Goal: Information Seeking & Learning: Learn about a topic

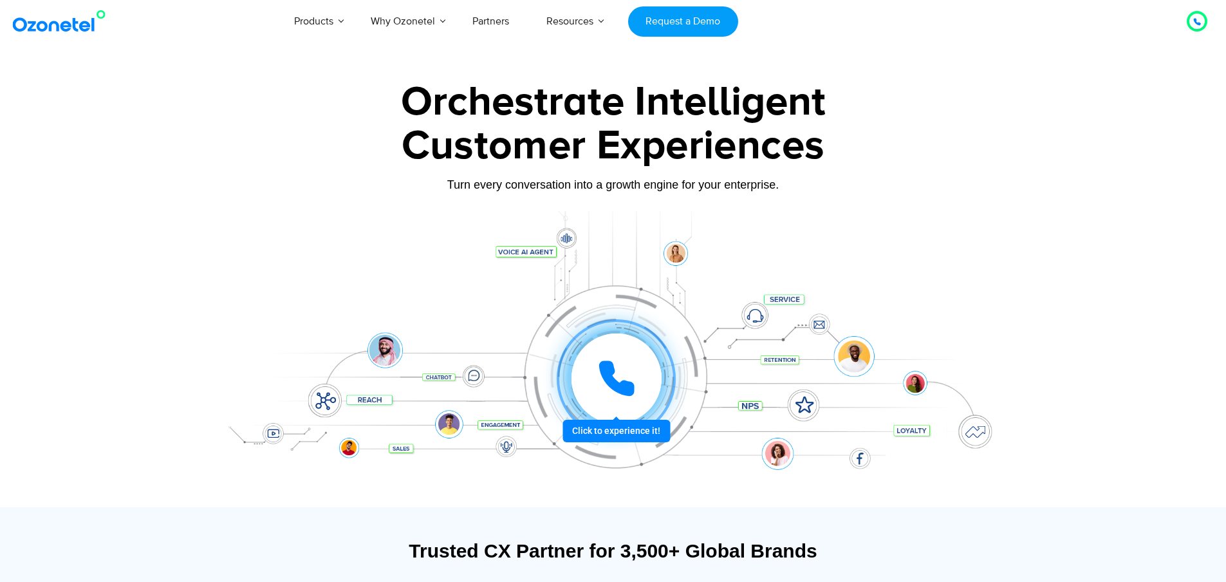
drag, startPoint x: 553, startPoint y: 186, endPoint x: 614, endPoint y: 216, distance: 68.5
click at [580, 187] on div "Turn every conversation into a growth engine for your enterprise." at bounding box center [613, 185] width 804 height 14
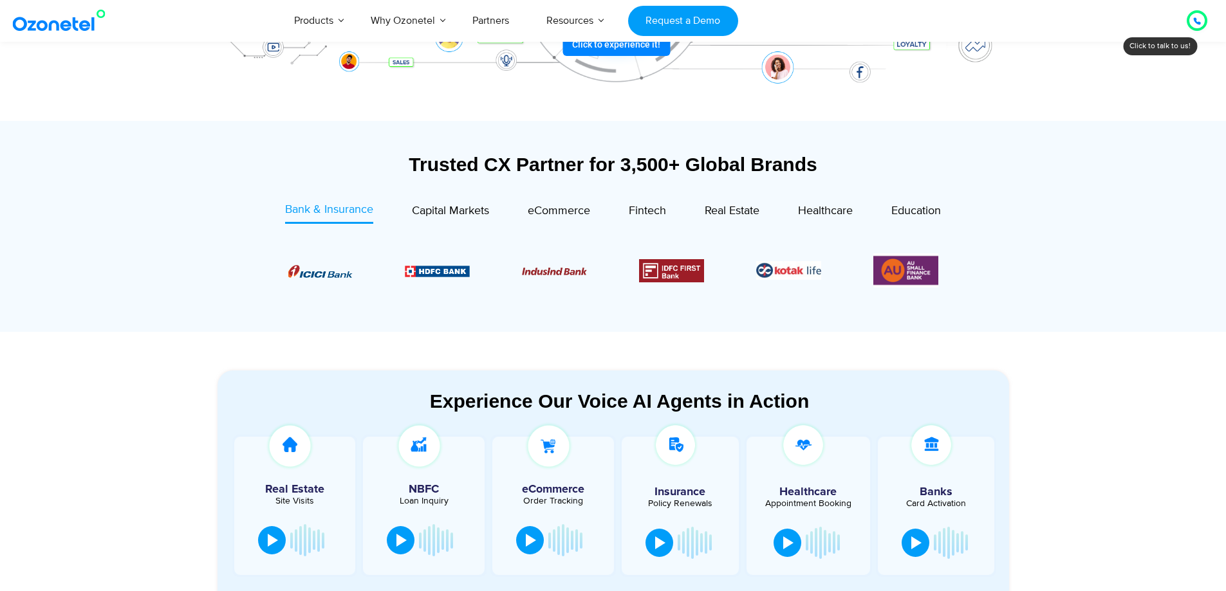
scroll to position [450, 0]
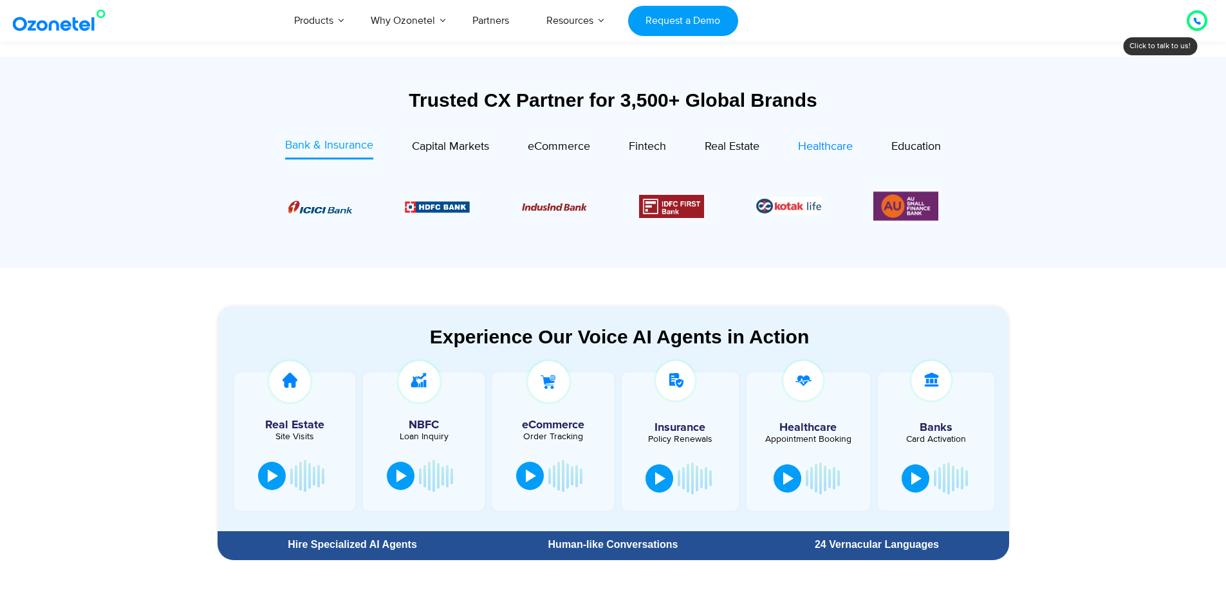
click at [805, 142] on span "Healthcare" at bounding box center [825, 147] width 55 height 14
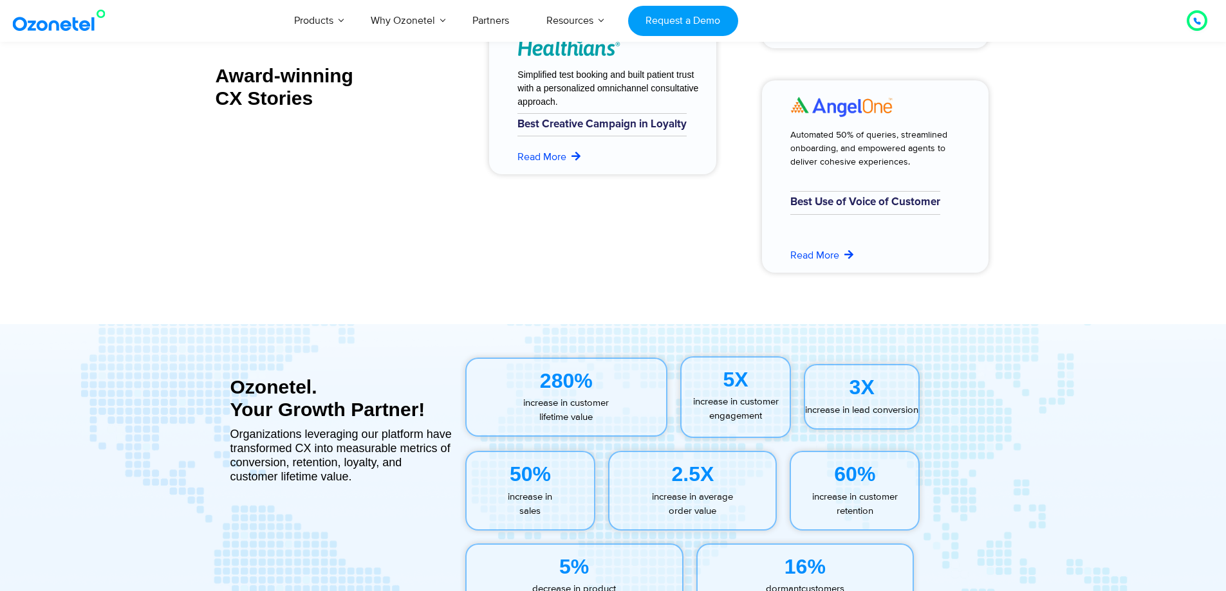
scroll to position [5228, 0]
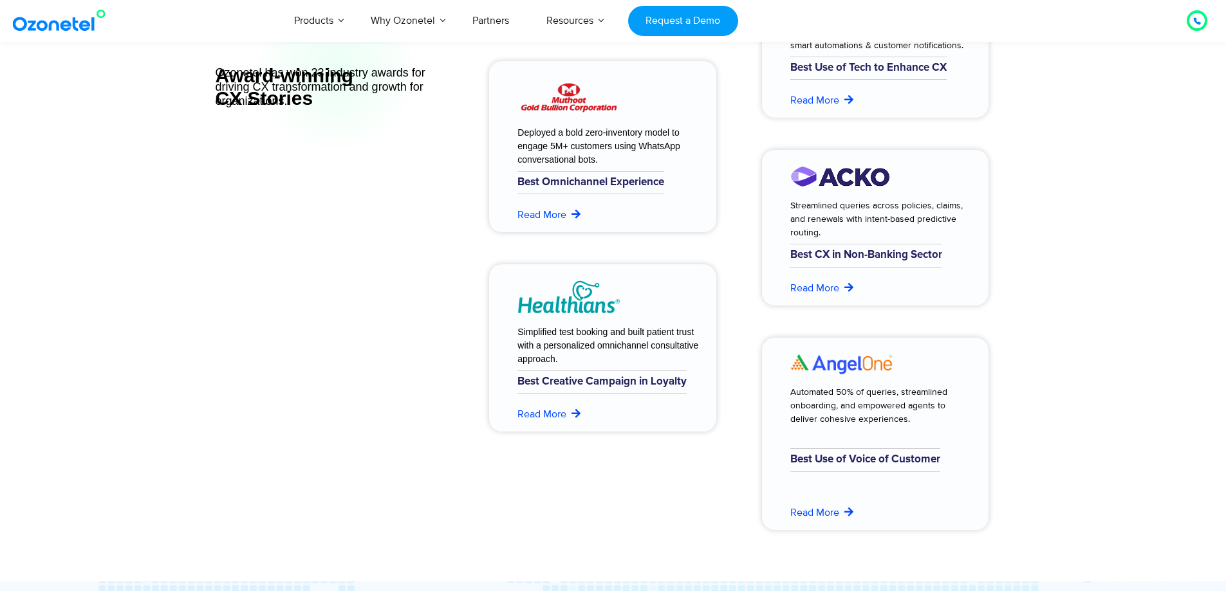
drag, startPoint x: 619, startPoint y: 318, endPoint x: 501, endPoint y: 318, distance: 118.4
click at [501, 318] on div at bounding box center [559, 299] width 122 height 38
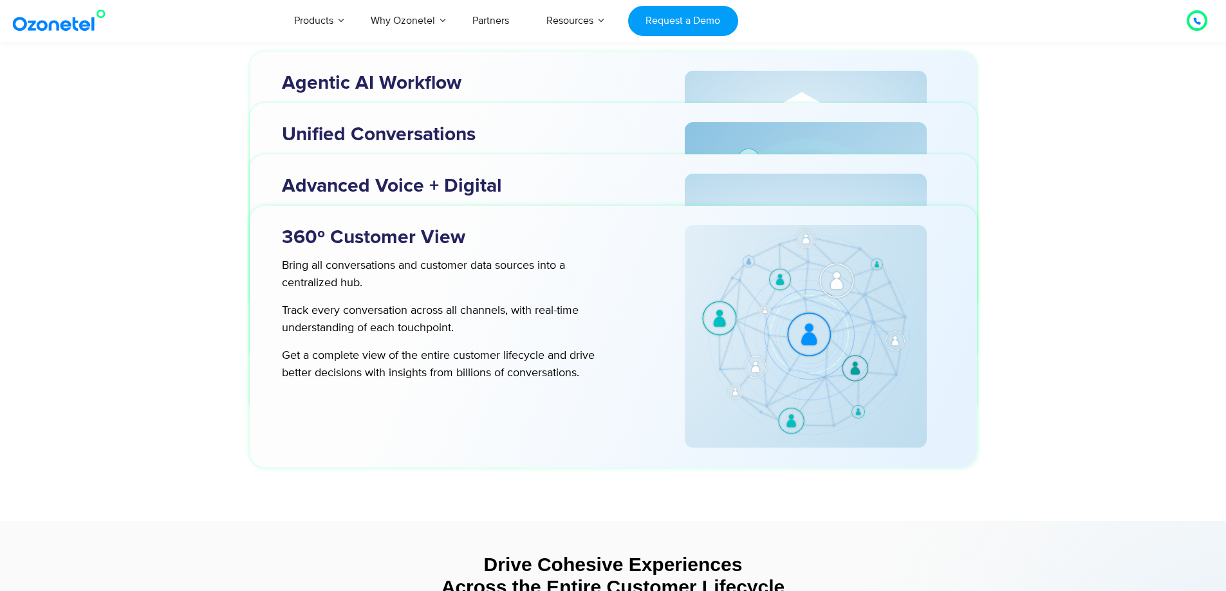
scroll to position [4199, 0]
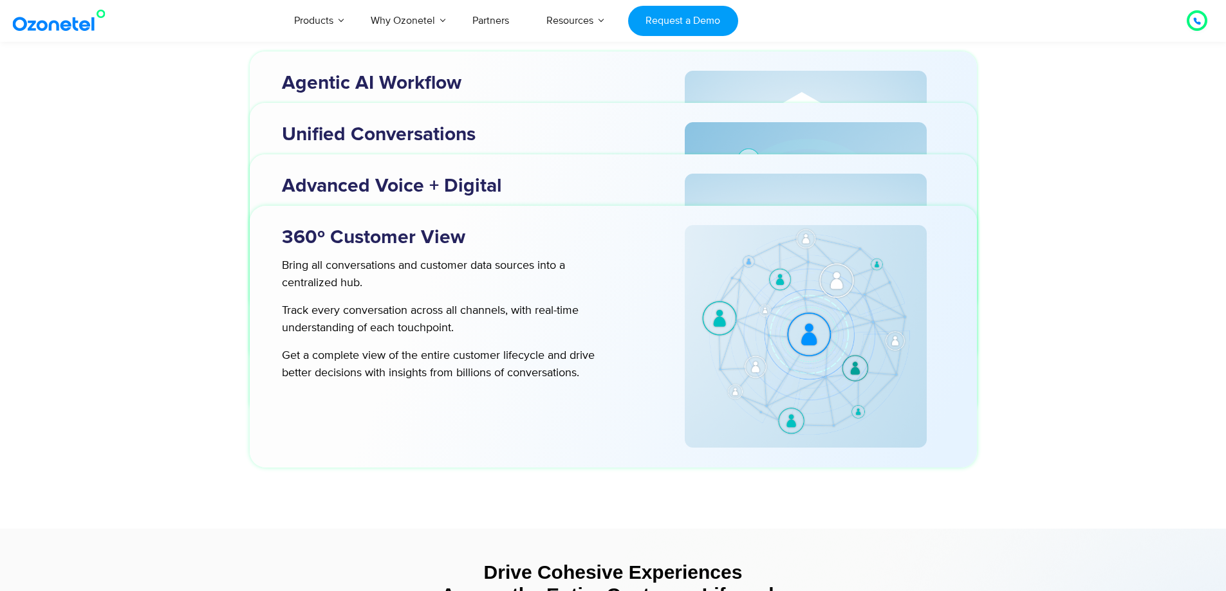
click at [649, 193] on div at bounding box center [806, 284] width 316 height 235
click at [410, 175] on h3 "Advanced Voice + Digital" at bounding box center [462, 186] width 360 height 25
click at [440, 138] on h3 "Unified Conversations" at bounding box center [462, 134] width 360 height 25
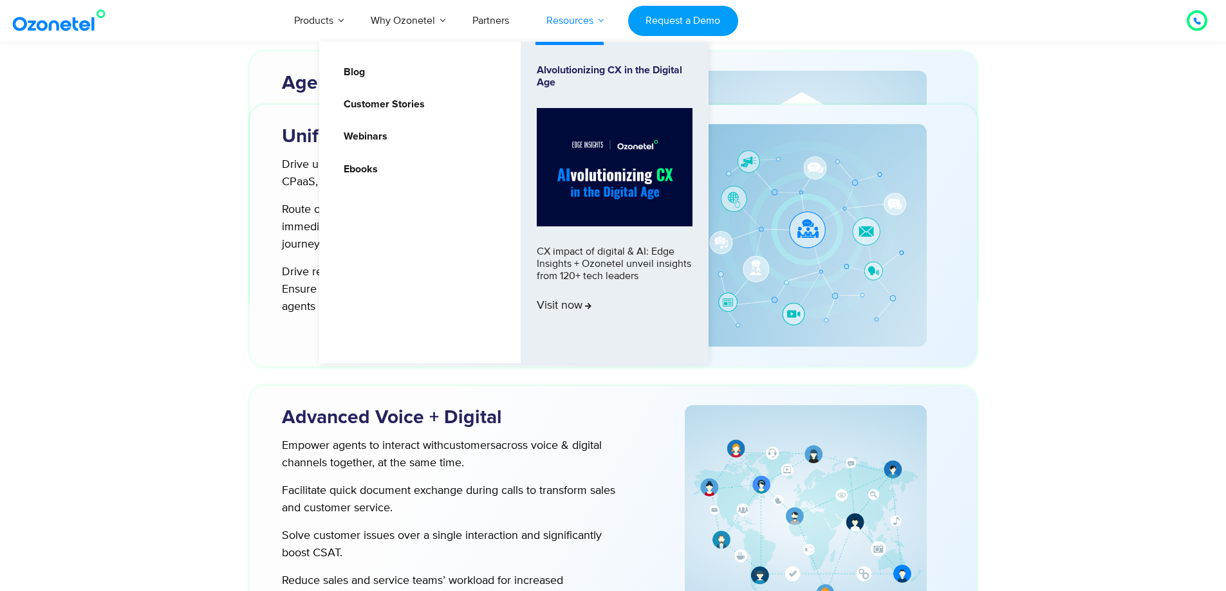
click at [572, 15] on link "Resources" at bounding box center [570, 20] width 84 height 42
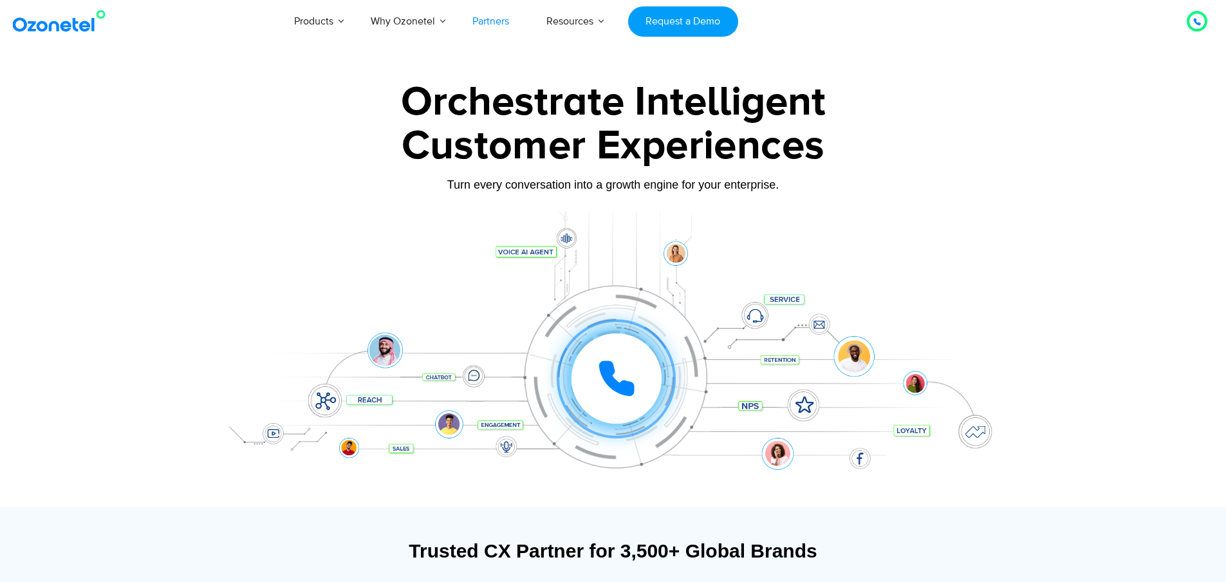
click at [478, 22] on link "Partners" at bounding box center [491, 21] width 74 height 42
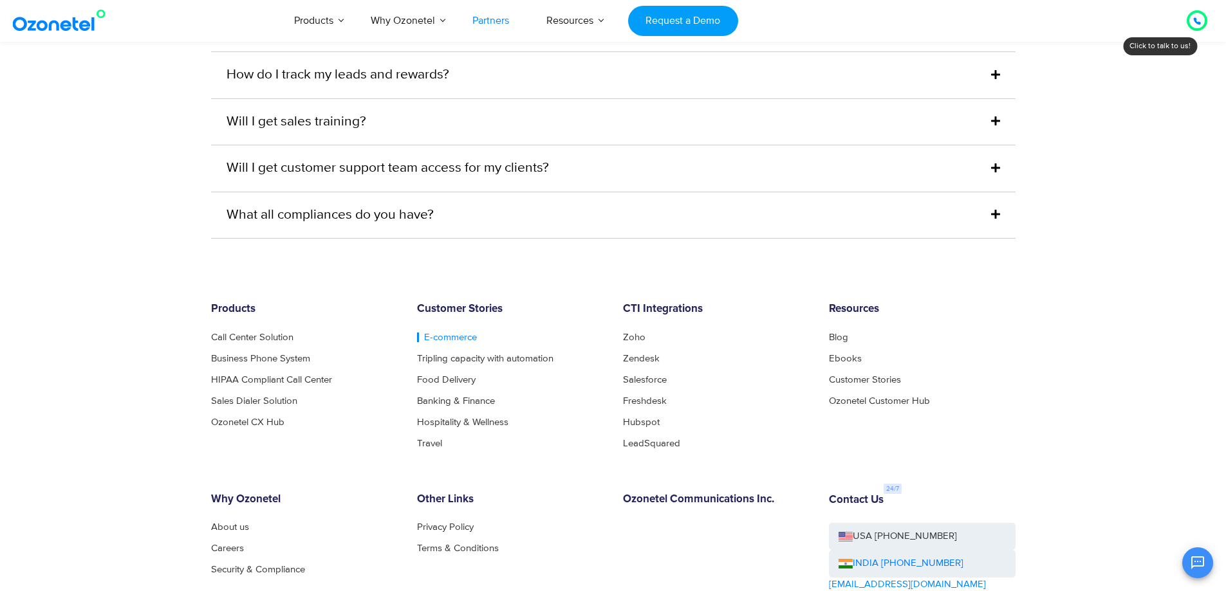
scroll to position [3524, 0]
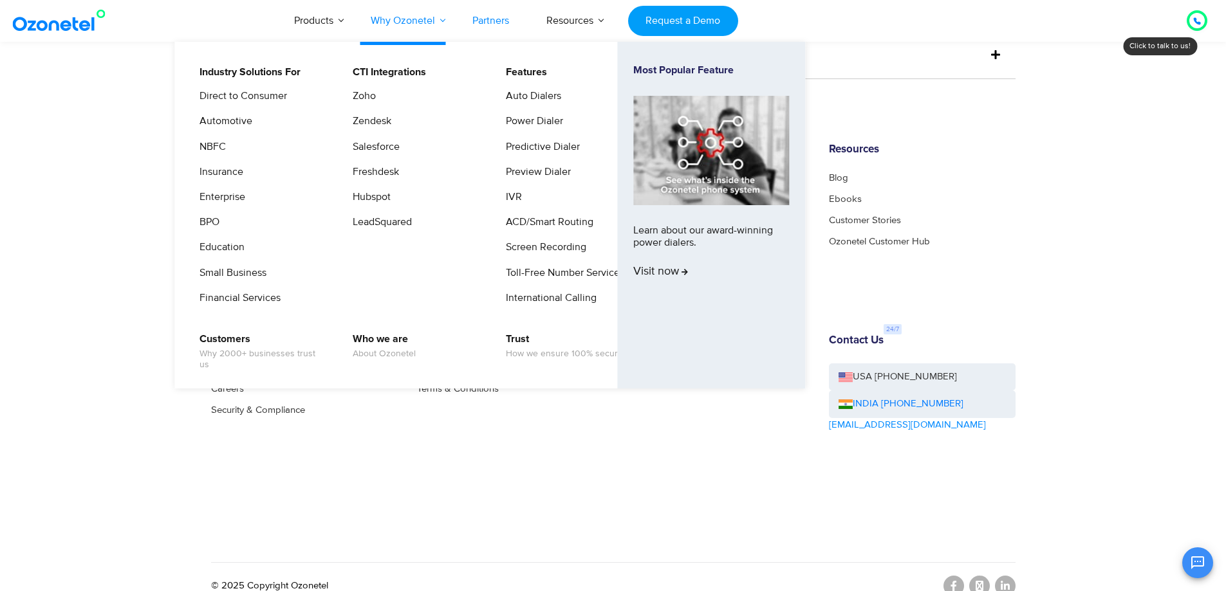
click at [412, 17] on link "Why Ozonetel" at bounding box center [403, 20] width 102 height 42
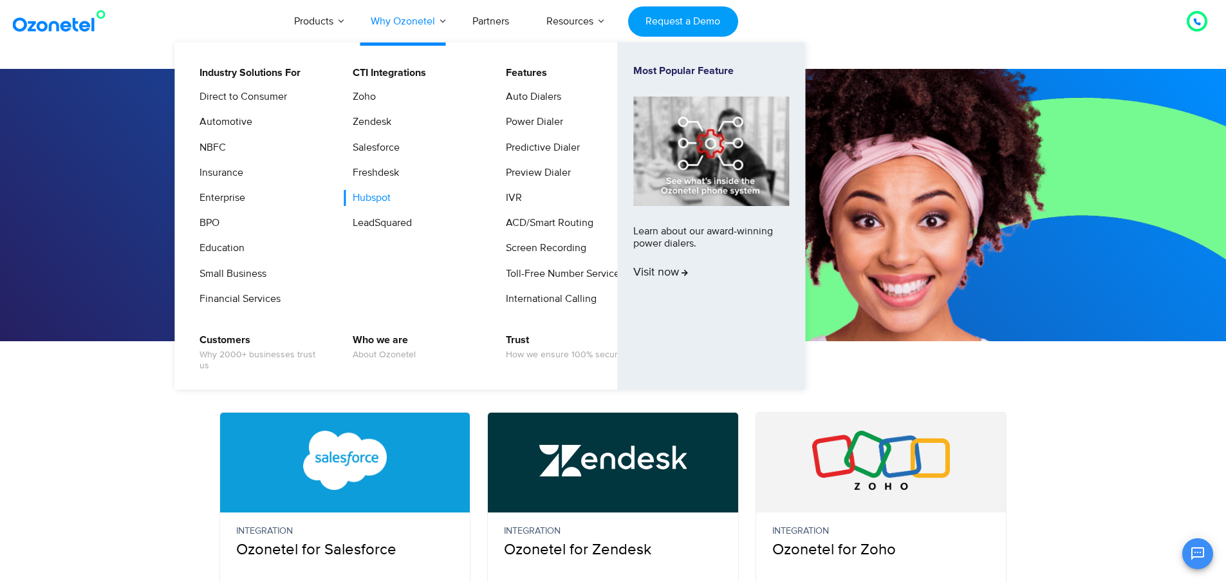
click at [383, 197] on link "Hubspot" at bounding box center [368, 198] width 48 height 16
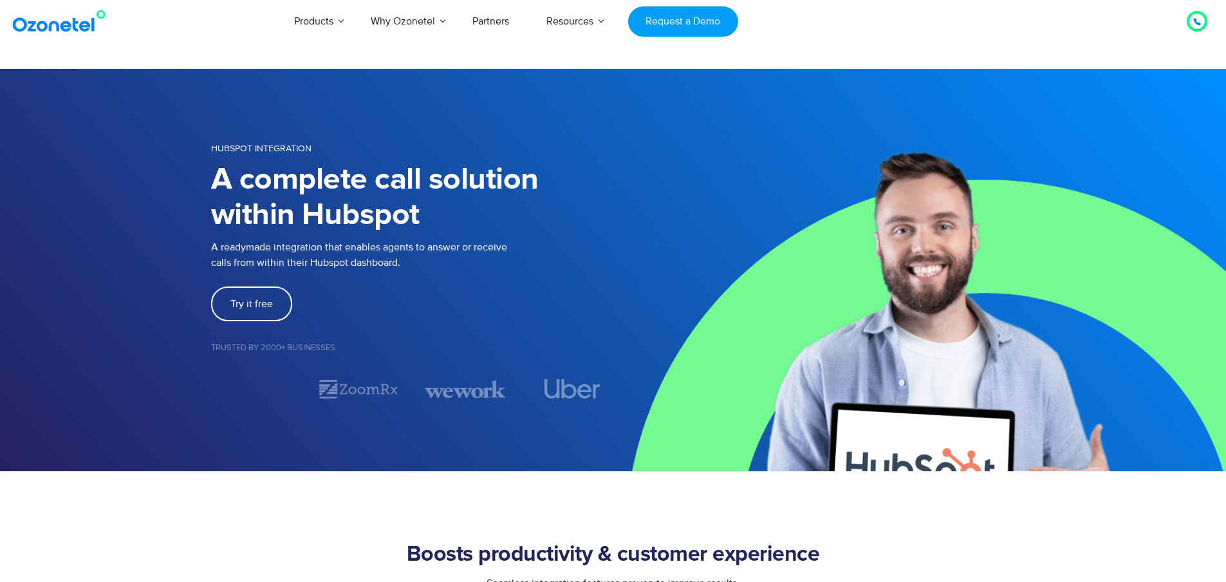
click at [307, 239] on p "A readymade integration that enables agents to answer or receive calls from wit…" at bounding box center [412, 254] width 402 height 31
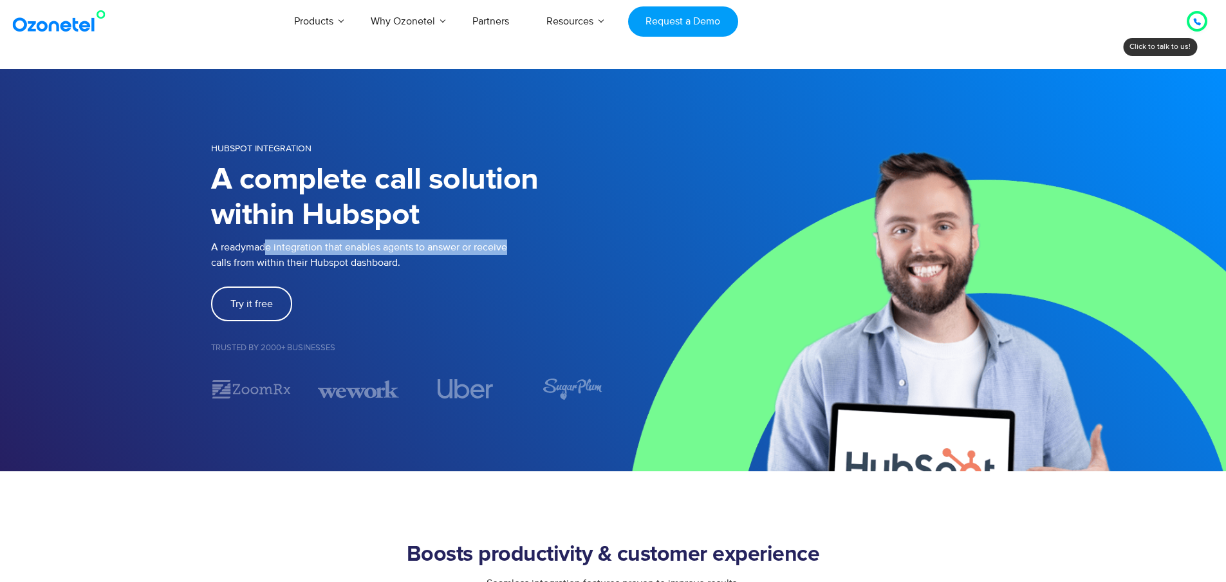
drag, startPoint x: 273, startPoint y: 250, endPoint x: 507, endPoint y: 252, distance: 234.2
click at [507, 252] on p "A readymade integration that enables agents to answer or receive calls from wit…" at bounding box center [412, 254] width 402 height 31
drag, startPoint x: 252, startPoint y: 246, endPoint x: 374, endPoint y: 246, distance: 122.9
click at [374, 246] on p "A readymade integration that enables agents to answer or receive calls from wit…" at bounding box center [412, 254] width 402 height 31
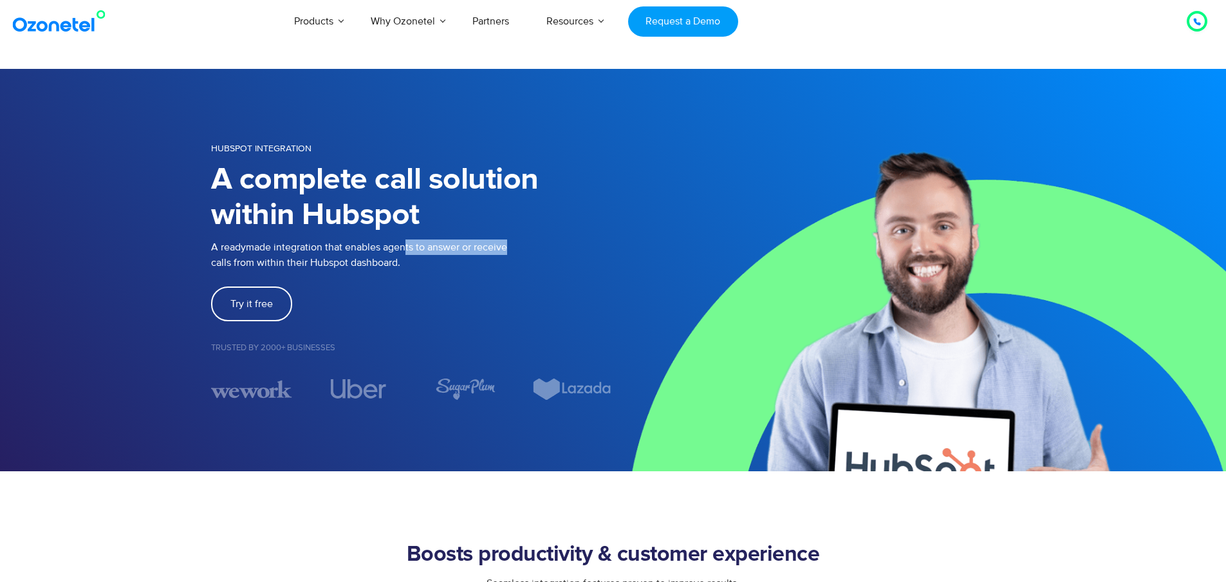
drag, startPoint x: 406, startPoint y: 249, endPoint x: 515, endPoint y: 254, distance: 109.5
click at [515, 254] on p "A readymade integration that enables agents to answer or receive calls from wit…" at bounding box center [412, 254] width 402 height 31
drag, startPoint x: 486, startPoint y: 261, endPoint x: 450, endPoint y: 263, distance: 36.1
click at [485, 261] on p "A readymade integration that enables agents to answer or receive calls from wit…" at bounding box center [412, 254] width 402 height 31
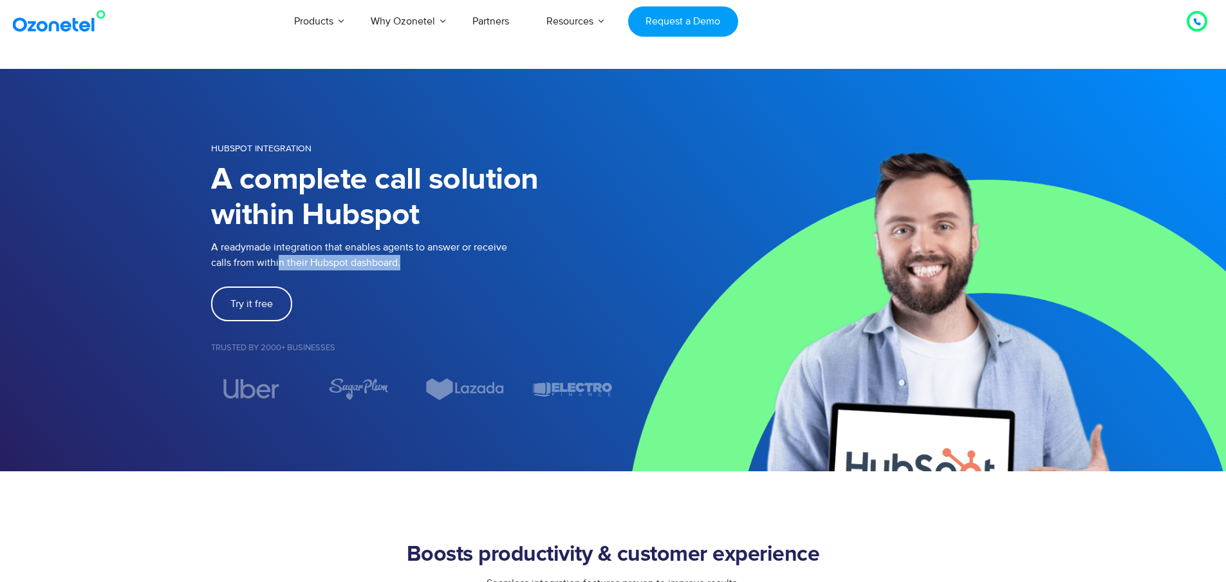
drag, startPoint x: 277, startPoint y: 263, endPoint x: 411, endPoint y: 265, distance: 133.8
click at [411, 265] on p "A readymade integration that enables agents to answer or receive calls from wit…" at bounding box center [412, 254] width 402 height 31
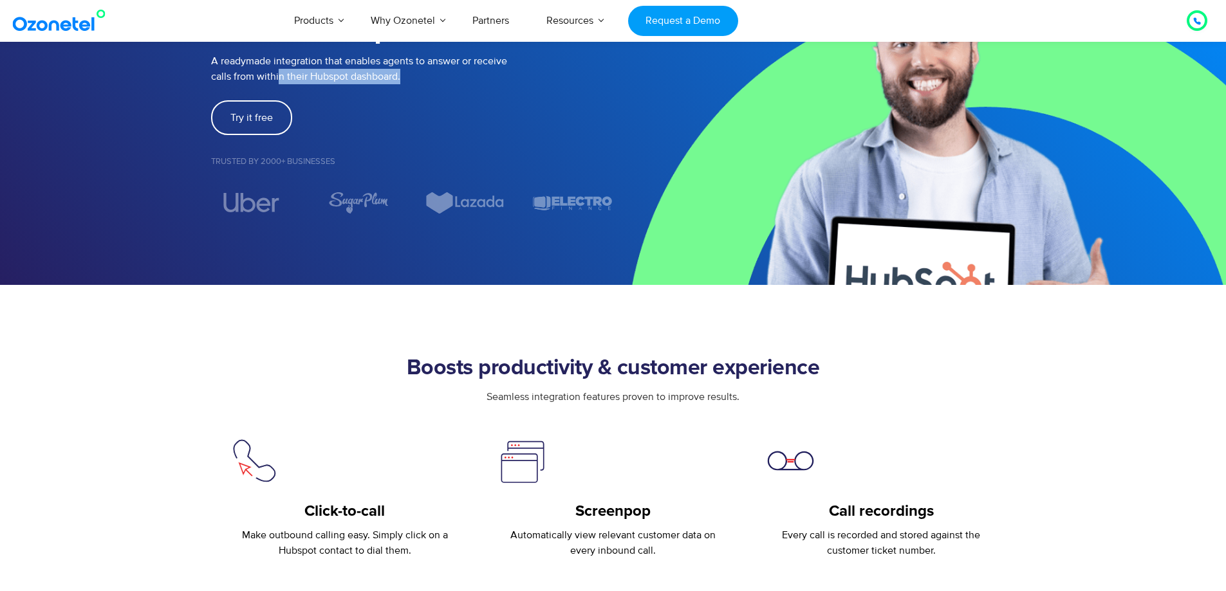
scroll to position [193, 0]
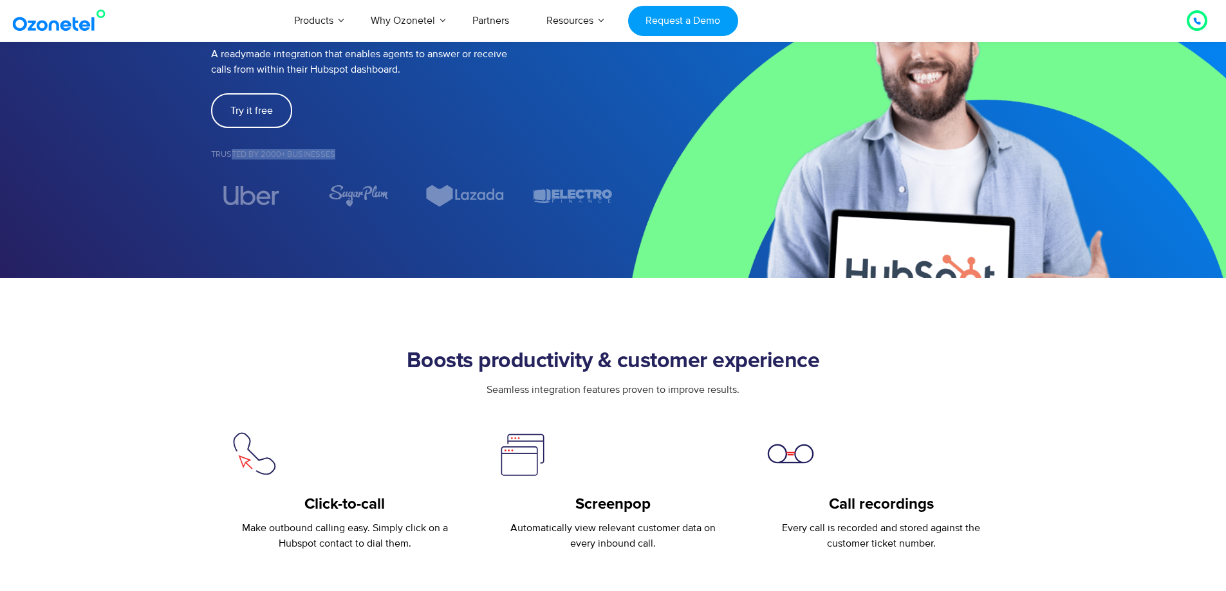
drag, startPoint x: 232, startPoint y: 149, endPoint x: 373, endPoint y: 164, distance: 141.7
click at [373, 164] on div "Trusted by 2000+ Businesses" at bounding box center [412, 168] width 402 height 34
click at [306, 214] on div "HUBSPOT INTEGRATION A complete call solution within Hubspot A readymade integra…" at bounding box center [612, 77] width 823 height 312
click at [362, 205] on img "5 / 7" at bounding box center [358, 196] width 60 height 23
click at [657, 207] on div "HUBSPOT INTEGRATION A complete call solution within Hubspot A readymade integra…" at bounding box center [613, 77] width 804 height 260
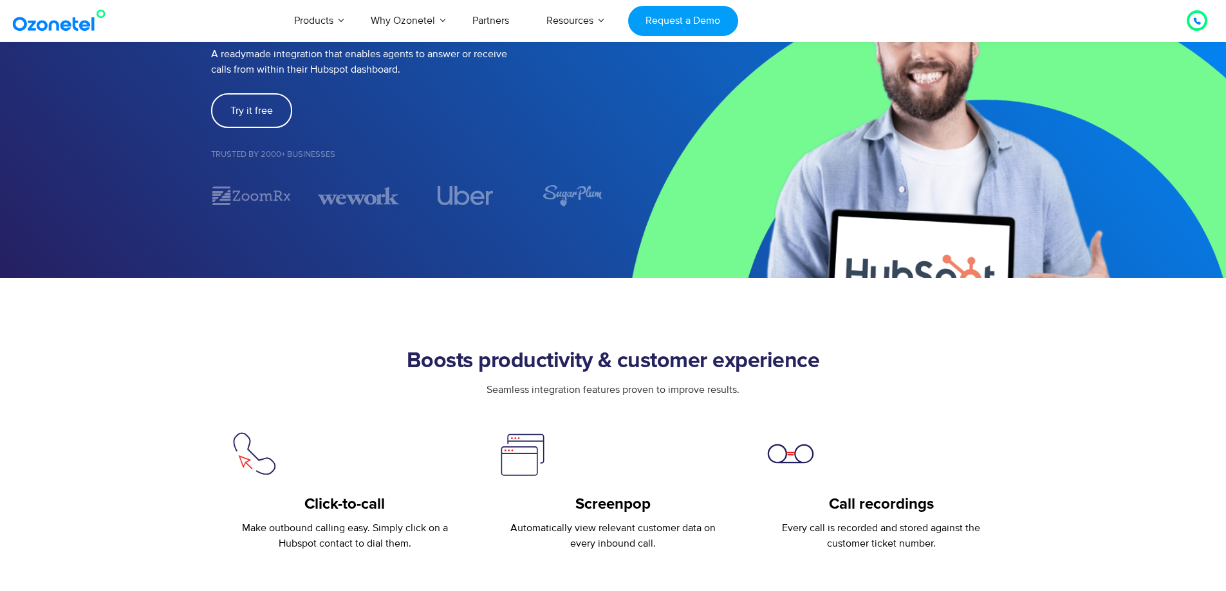
drag, startPoint x: 394, startPoint y: 212, endPoint x: 562, endPoint y: 212, distance: 168.6
click at [562, 212] on div "HUBSPOT INTEGRATION A complete call solution within Hubspot A readymade integra…" at bounding box center [612, 77] width 823 height 312
click at [411, 194] on img "3 / 7" at bounding box center [370, 196] width 81 height 23
click at [631, 196] on div "HUBSPOT INTEGRATION A complete call solution within Hubspot A readymade integra…" at bounding box center [613, 77] width 804 height 260
drag, startPoint x: 629, startPoint y: 192, endPoint x: 664, endPoint y: 193, distance: 34.7
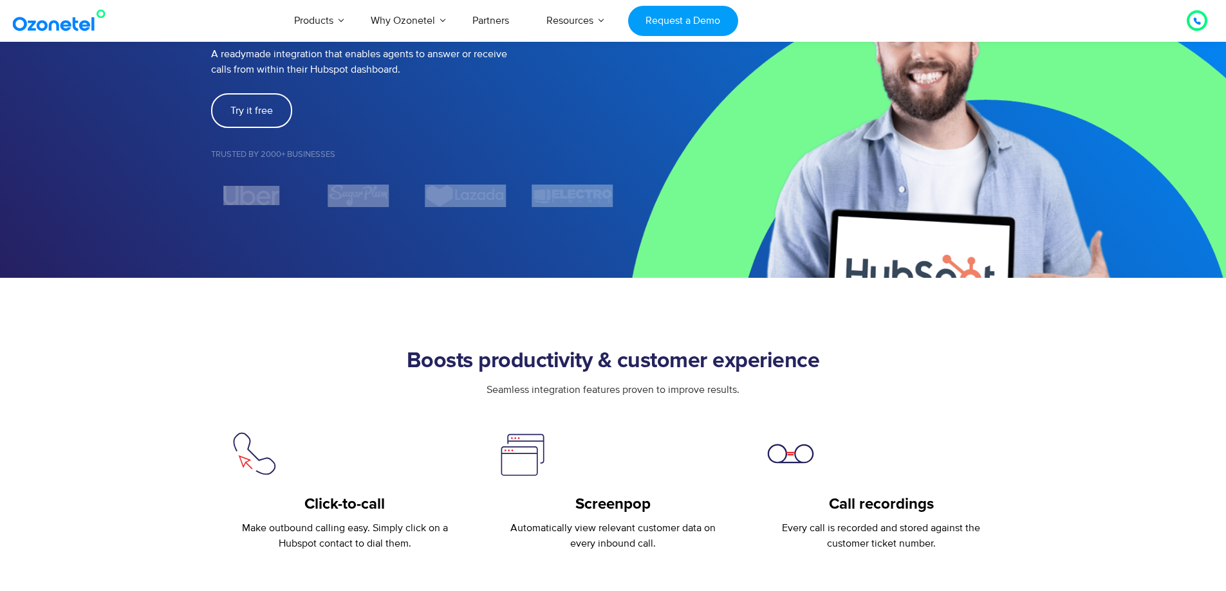
click at [664, 193] on div "HUBSPOT INTEGRATION A complete call solution within Hubspot A readymade integra…" at bounding box center [613, 77] width 804 height 260
click at [399, 201] on figure "5 / 7" at bounding box center [358, 196] width 81 height 23
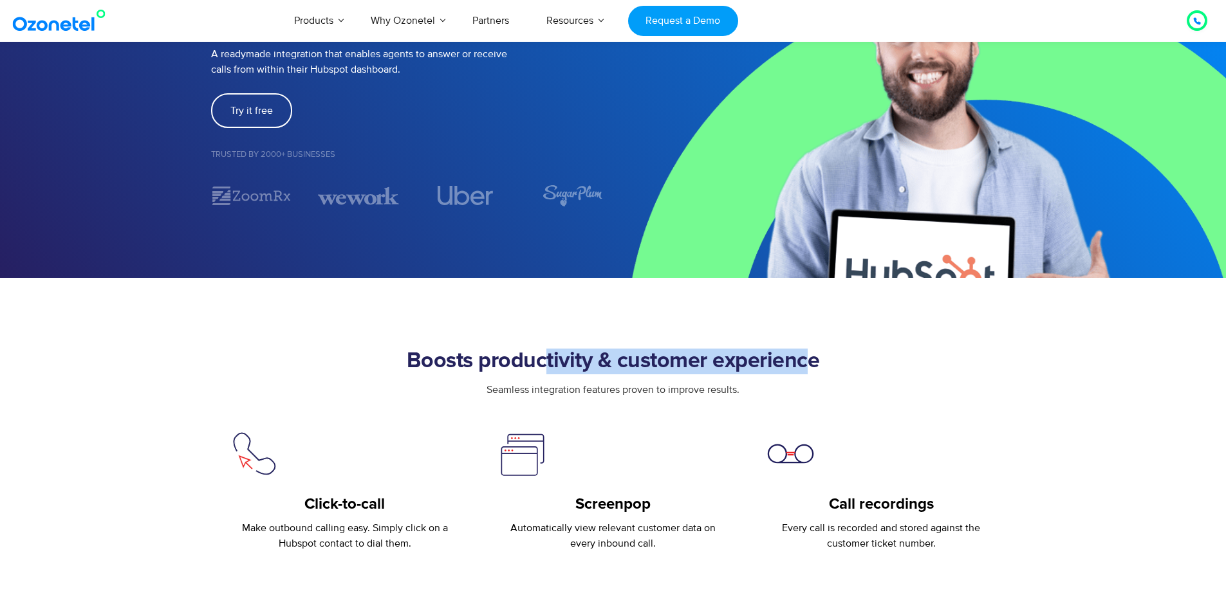
drag, startPoint x: 543, startPoint y: 358, endPoint x: 740, endPoint y: 385, distance: 198.6
click at [803, 376] on div "Boosts productivity & customer experience" at bounding box center [613, 365] width 804 height 33
drag, startPoint x: 585, startPoint y: 393, endPoint x: 756, endPoint y: 388, distance: 171.2
click at [755, 388] on div "Seamless integration features proven to improve results." at bounding box center [613, 389] width 804 height 15
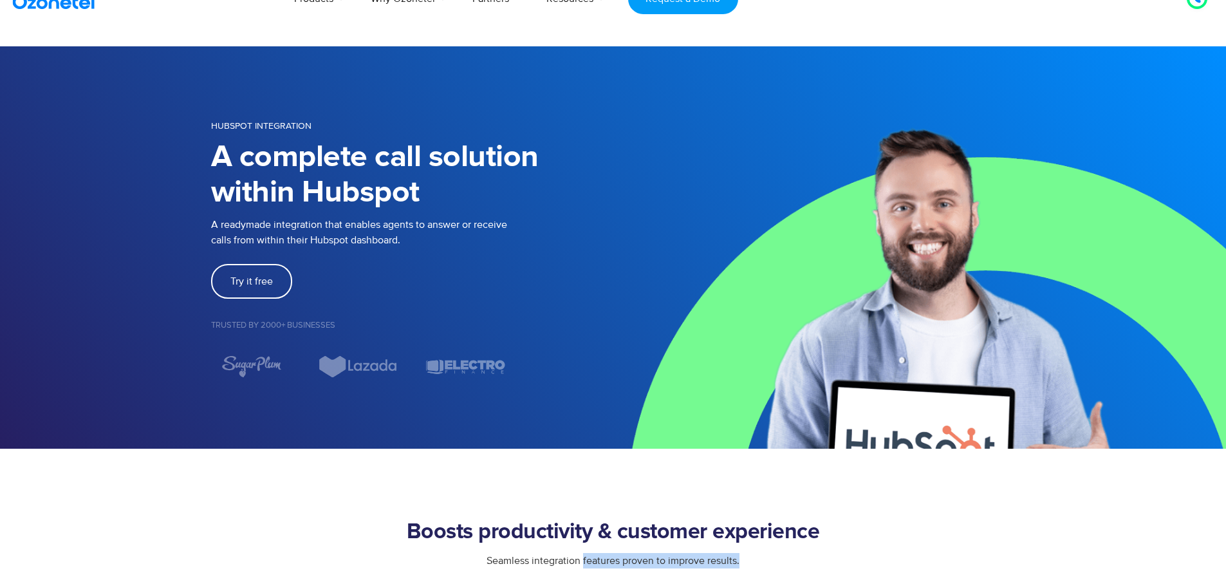
scroll to position [0, 0]
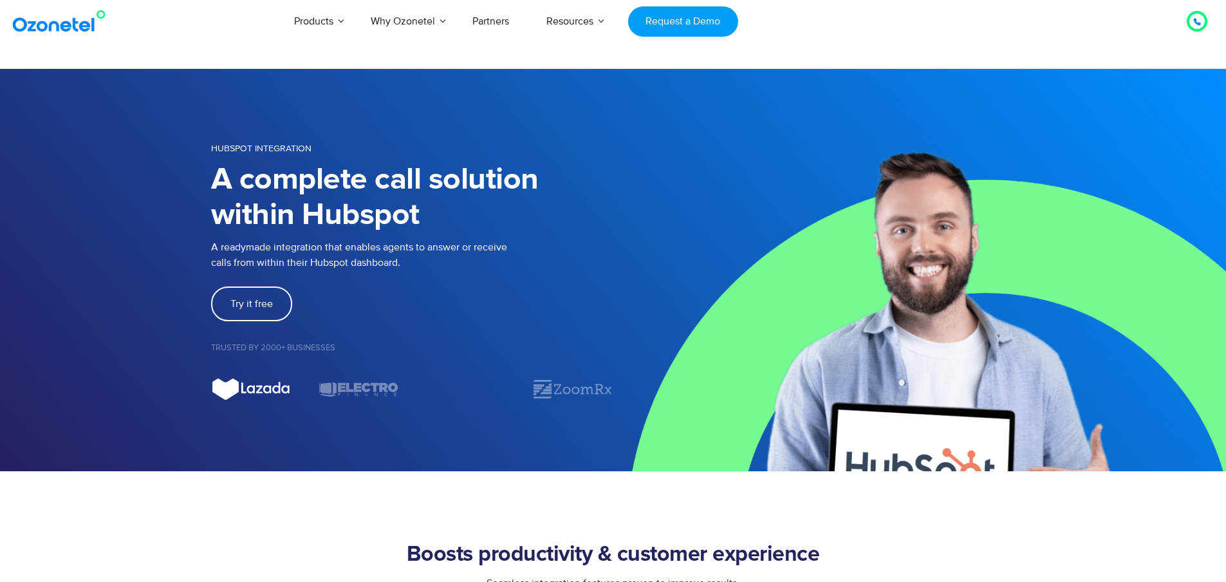
drag, startPoint x: 306, startPoint y: 390, endPoint x: 264, endPoint y: 392, distance: 41.9
click at [264, 392] on div "Image Carousel" at bounding box center [412, 389] width 402 height 23
drag, startPoint x: 467, startPoint y: 403, endPoint x: 360, endPoint y: 400, distance: 107.5
click at [360, 400] on div "HUBSPOT INTEGRATION A complete call solution within Hubspot A readymade integra…" at bounding box center [612, 270] width 823 height 312
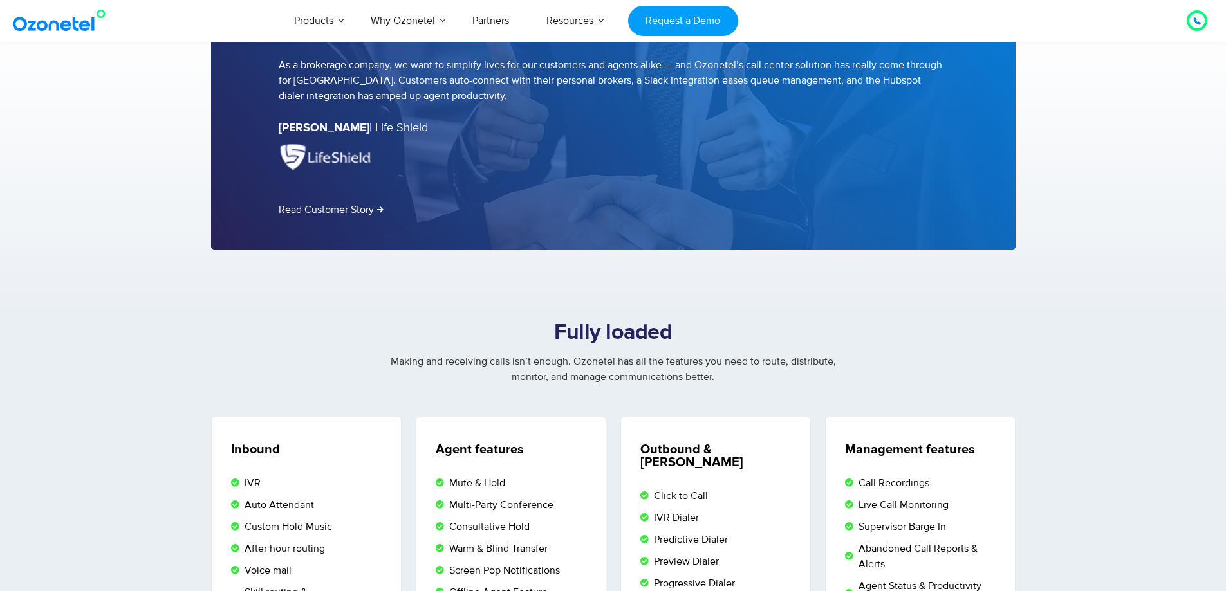
scroll to position [2123, 0]
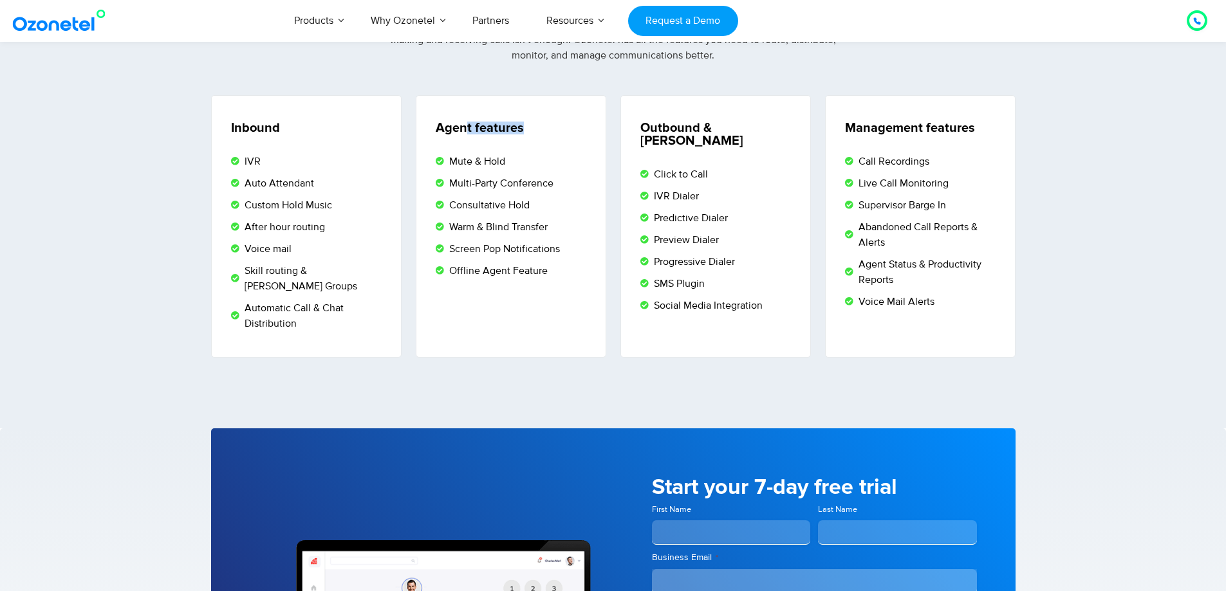
drag, startPoint x: 464, startPoint y: 122, endPoint x: 529, endPoint y: 142, distance: 68.6
click at [529, 142] on div "Agent features Mute & Hold Multi-Party Conference Consultative Hold Warm & Blin…" at bounding box center [511, 226] width 190 height 262
click at [267, 154] on li "IVR" at bounding box center [308, 163] width 154 height 19
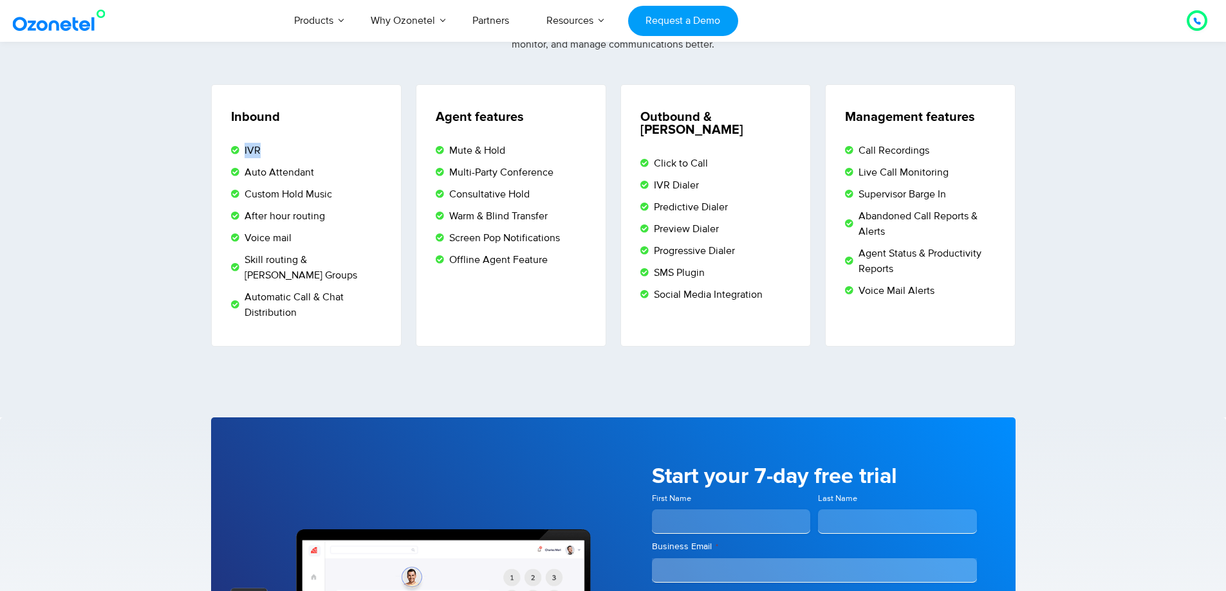
drag, startPoint x: 245, startPoint y: 152, endPoint x: 269, endPoint y: 160, distance: 24.8
click at [269, 160] on li "IVR" at bounding box center [308, 152] width 154 height 19
drag, startPoint x: 264, startPoint y: 177, endPoint x: 321, endPoint y: 172, distance: 57.4
click at [321, 172] on li "Auto Attendant" at bounding box center [308, 174] width 154 height 19
click at [266, 176] on span "Auto Attendant" at bounding box center [277, 172] width 73 height 15
